Goal: Information Seeking & Learning: Check status

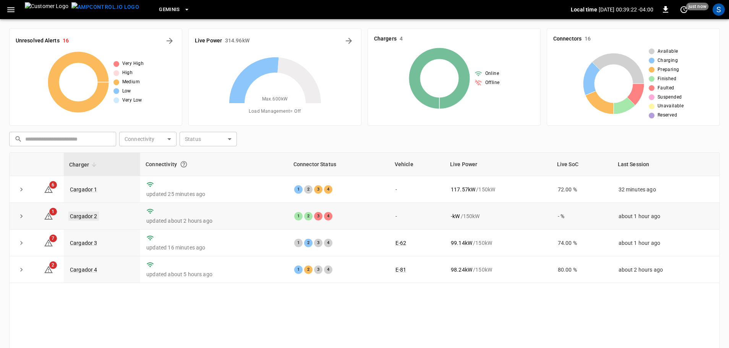
click at [91, 220] on link "Cargador 2" at bounding box center [83, 216] width 31 height 9
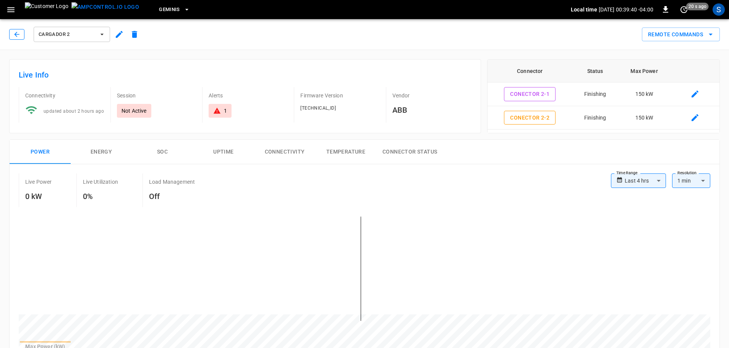
click at [16, 36] on icon "button" at bounding box center [17, 35] width 8 height 8
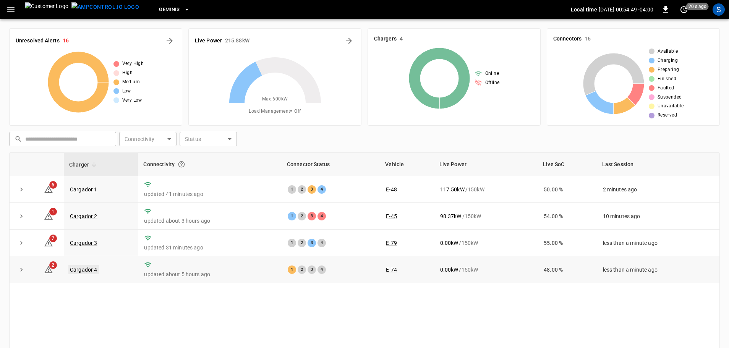
click at [81, 271] on link "Cargador 4" at bounding box center [83, 269] width 31 height 9
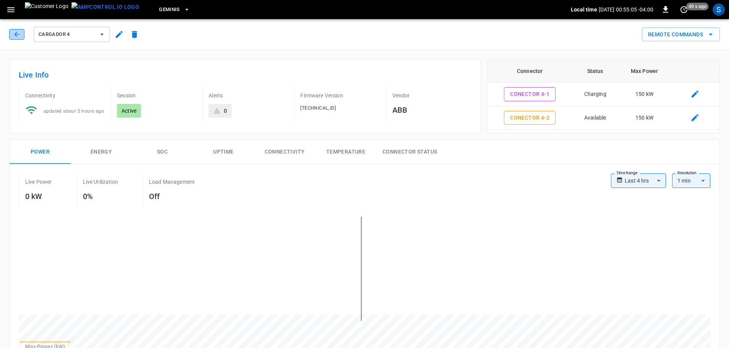
click at [20, 36] on icon "button" at bounding box center [17, 35] width 8 height 8
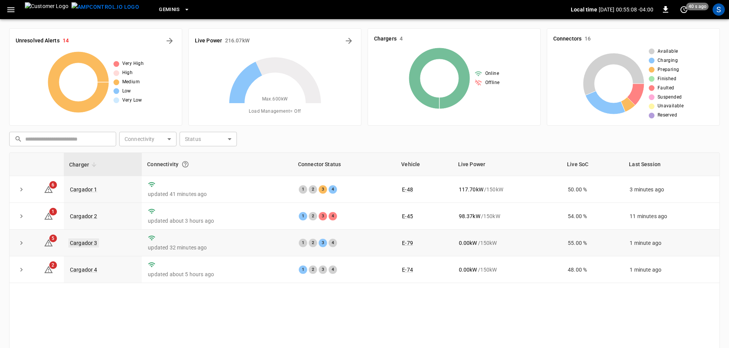
click at [84, 244] on link "Cargador 3" at bounding box center [83, 243] width 31 height 9
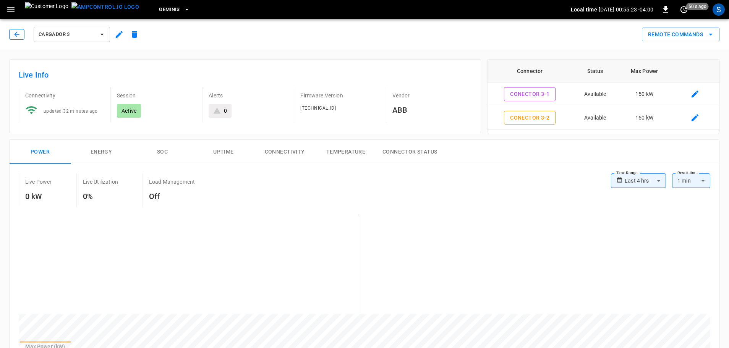
click at [11, 33] on button "button" at bounding box center [16, 34] width 15 height 11
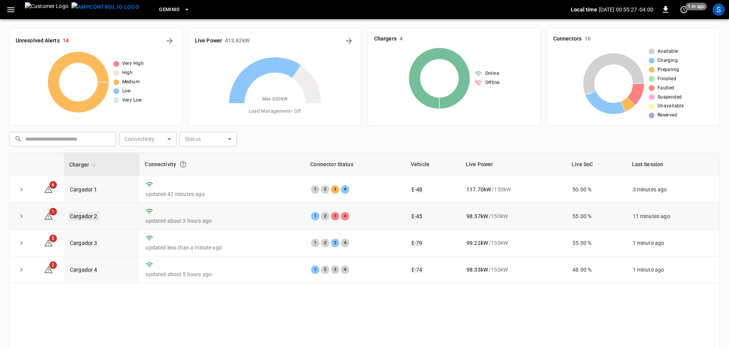
click at [84, 219] on link "Cargador 2" at bounding box center [83, 216] width 31 height 9
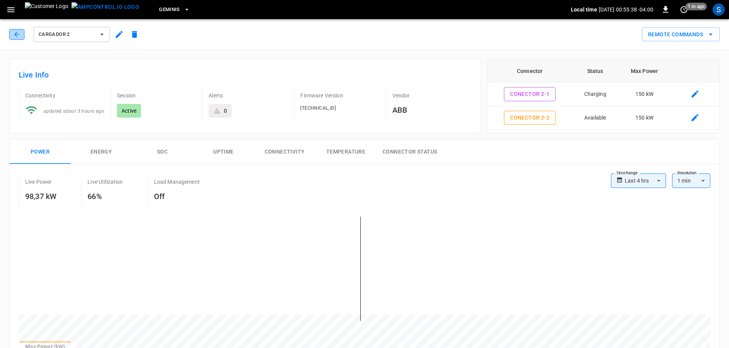
click at [11, 37] on button "button" at bounding box center [16, 34] width 15 height 11
